Goal: Transaction & Acquisition: Subscribe to service/newsletter

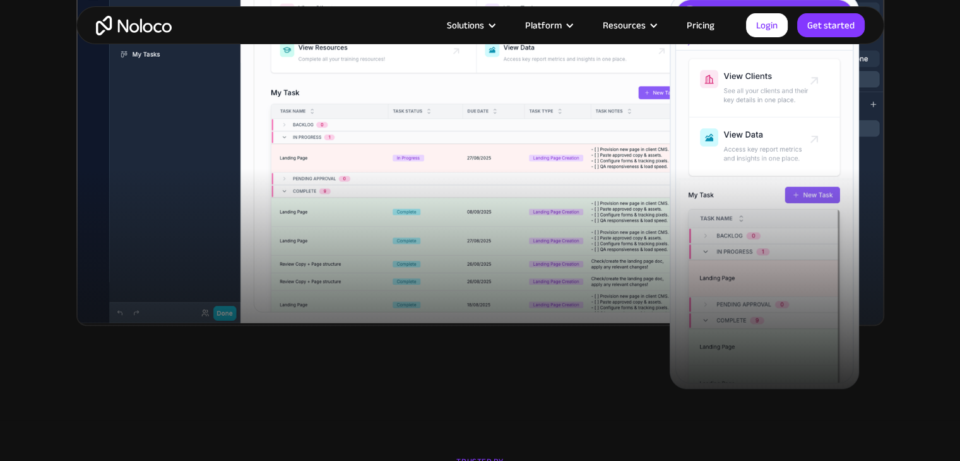
scroll to position [590, 0]
click at [703, 18] on link "Pricing" at bounding box center [700, 25] width 59 height 16
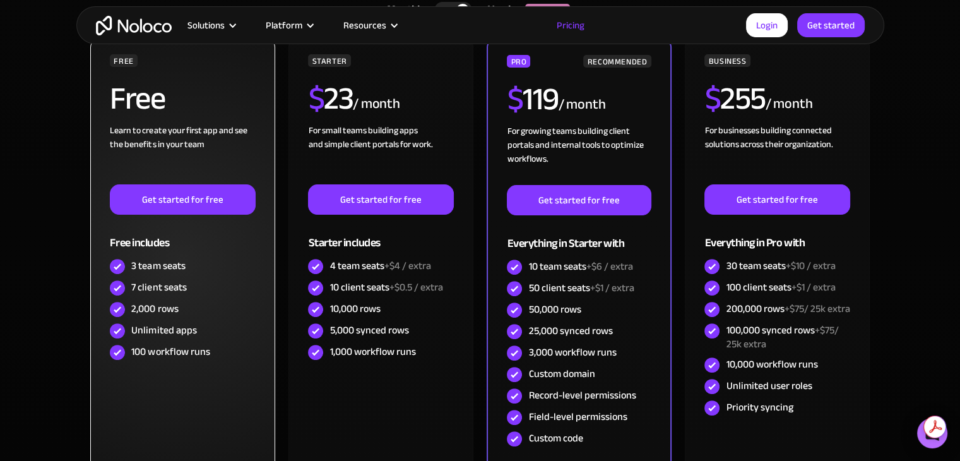
click at [116, 403] on div "FREE Free Learn to create your first app and see the benefits in your team ‍ Ge…" at bounding box center [182, 260] width 184 height 445
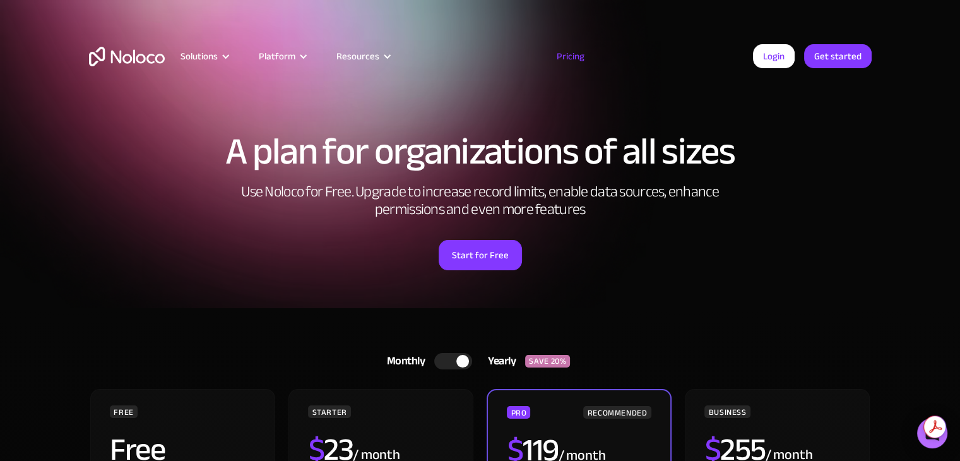
click at [112, 56] on img "home" at bounding box center [127, 57] width 76 height 20
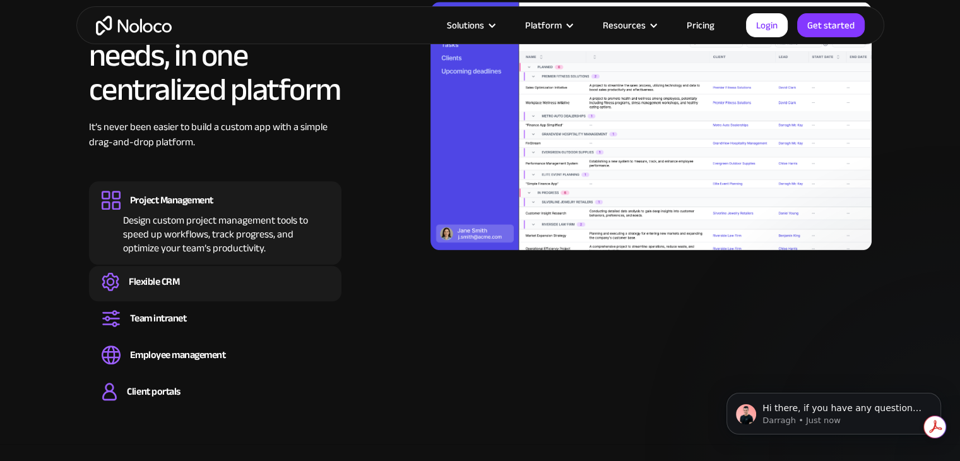
click at [215, 287] on div "Flexible CRM" at bounding box center [215, 281] width 227 height 19
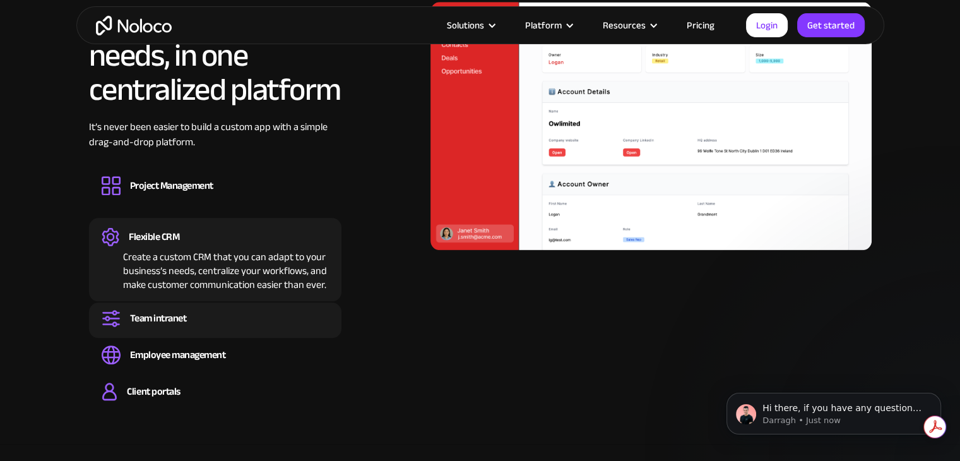
click at [212, 331] on div "Team intranet Set up a central space for your team to collaborate, share inform…" at bounding box center [215, 319] width 253 height 35
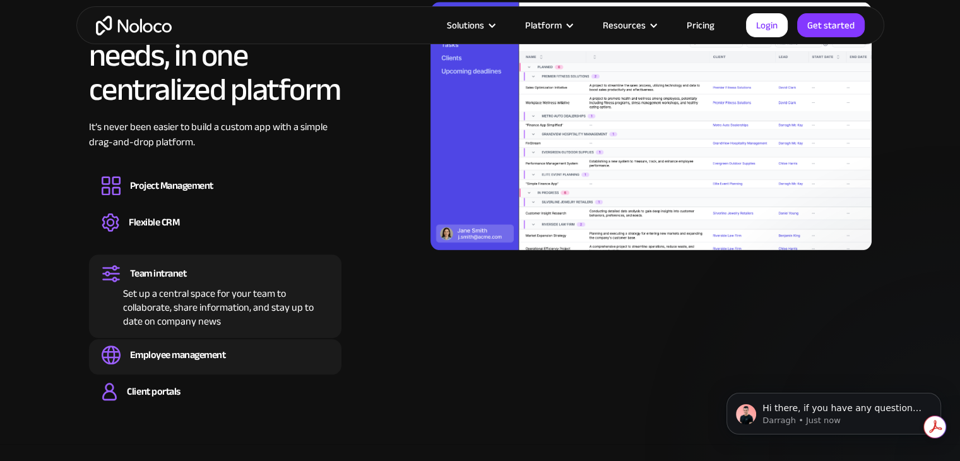
click at [210, 362] on div "Employee management" at bounding box center [178, 355] width 96 height 14
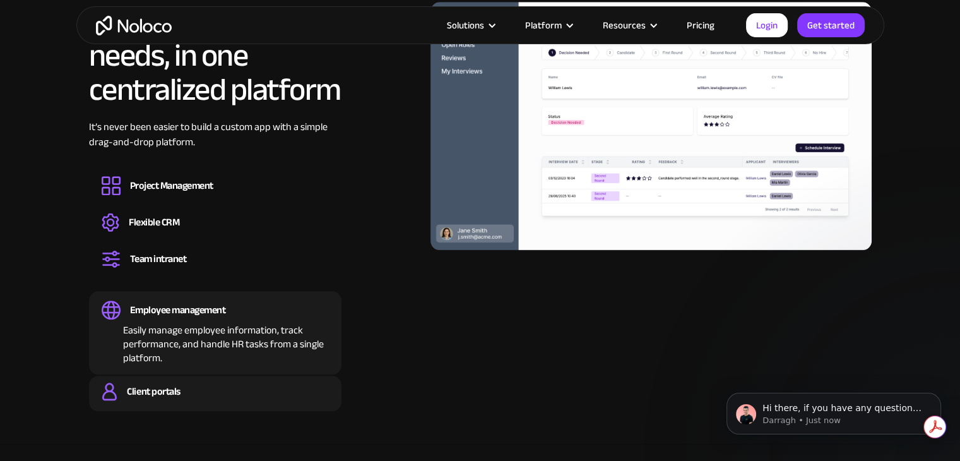
click at [202, 389] on div "Client portals" at bounding box center [215, 391] width 227 height 19
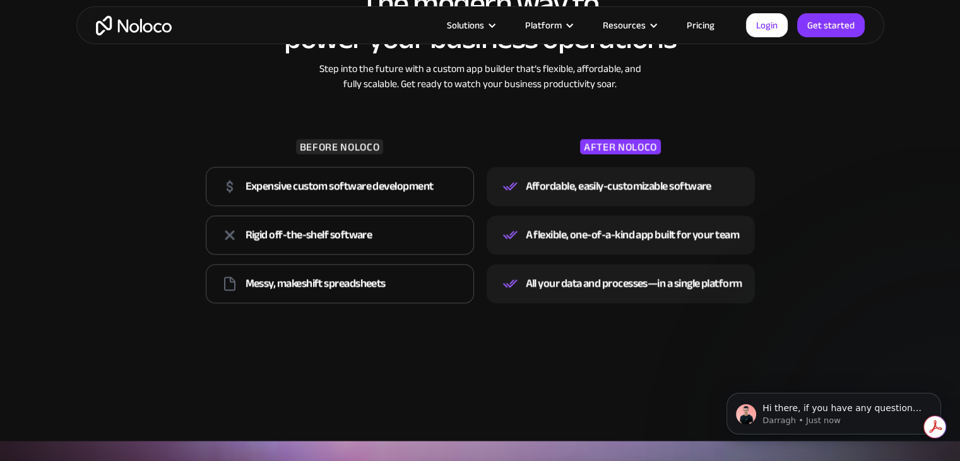
scroll to position [1889, 0]
click at [814, 31] on link "Get started" at bounding box center [832, 25] width 68 height 24
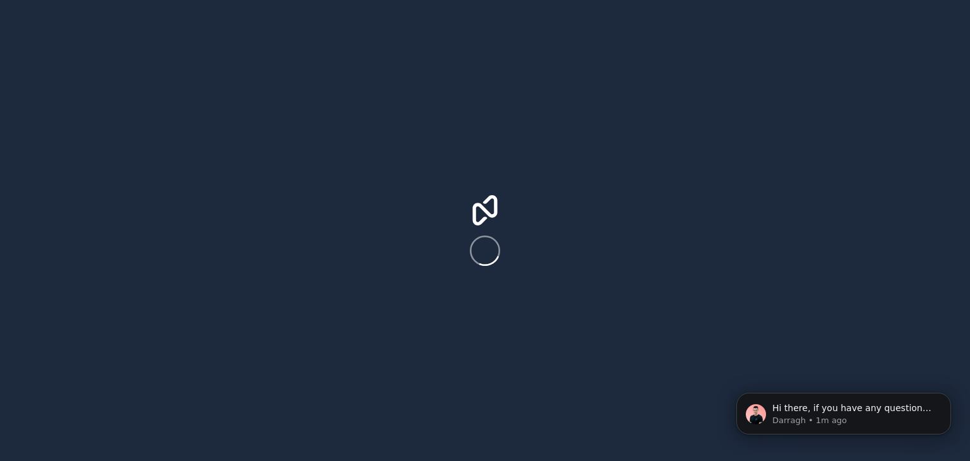
click at [475, 213] on icon at bounding box center [484, 210] width 25 height 30
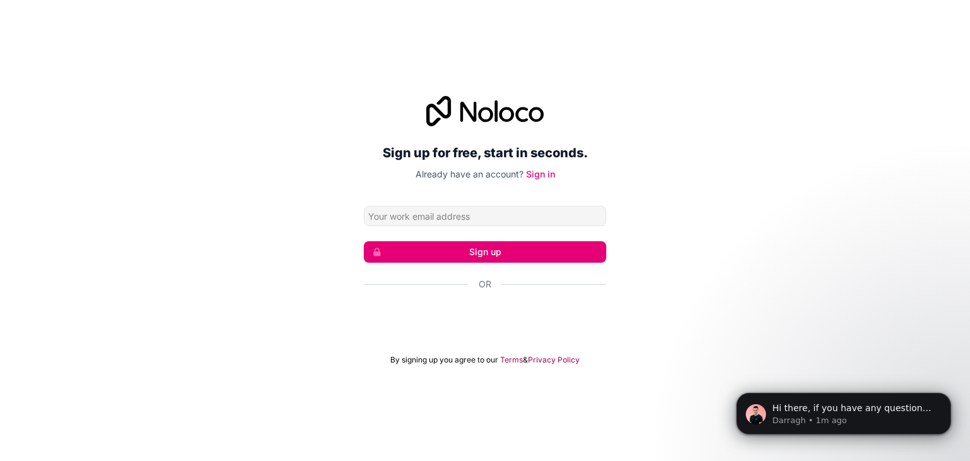
click at [475, 213] on input "Email address" at bounding box center [485, 216] width 242 height 20
